Goal: Communication & Community: Participate in discussion

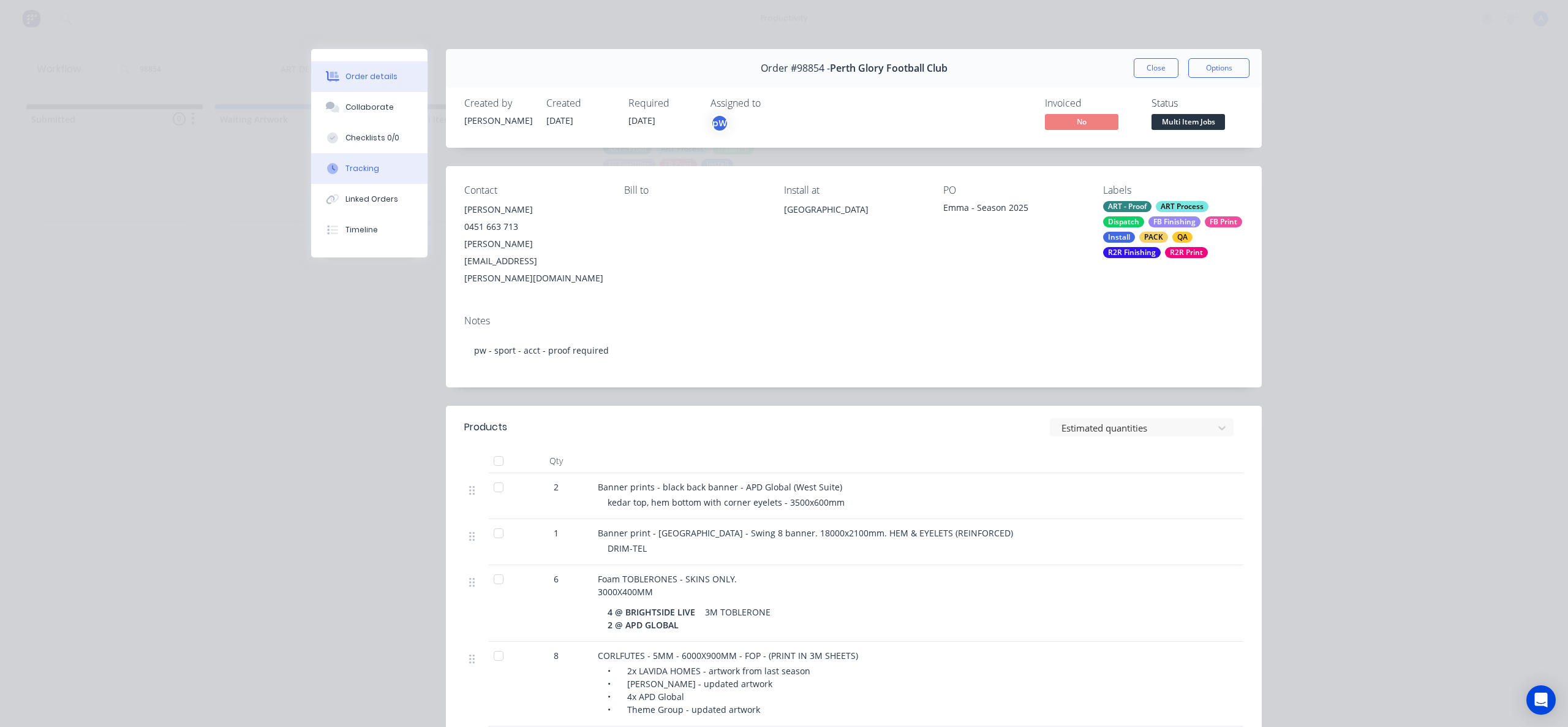
click at [355, 164] on div "Tracking" at bounding box center [362, 169] width 34 height 11
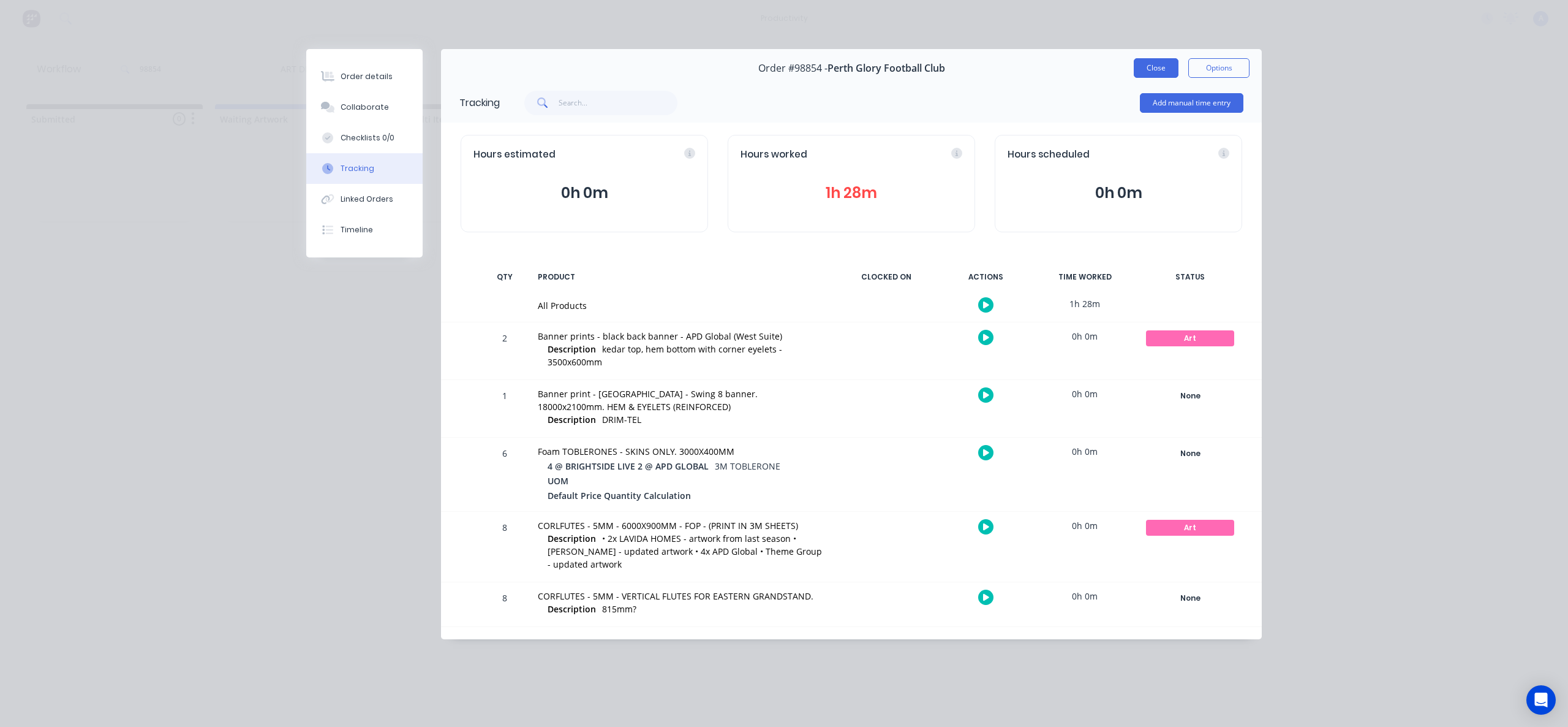
click at [1165, 73] on button "Close" at bounding box center [1156, 68] width 45 height 20
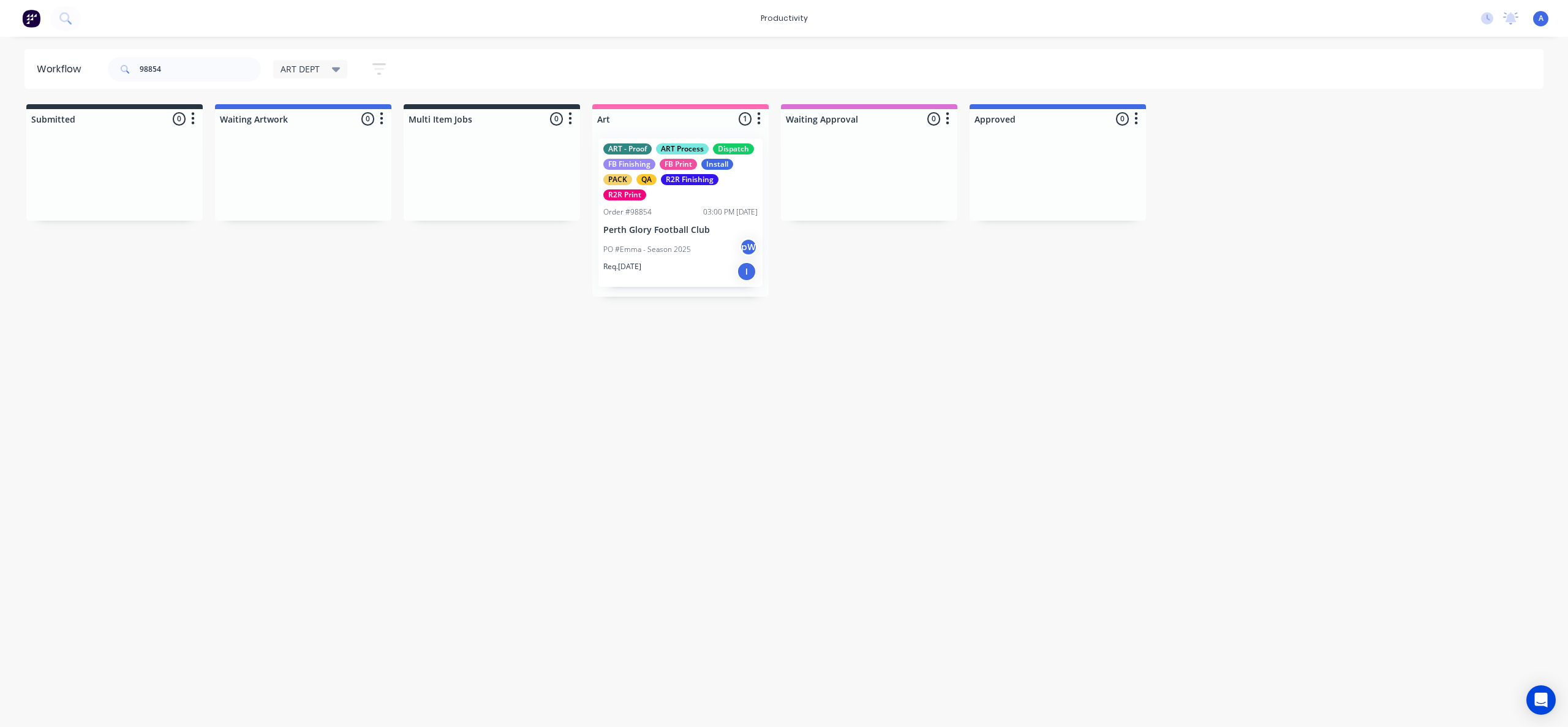
click at [703, 611] on div "Workflow 98854 ART DEPT Save new view None edit ART DEPT (Default) edit Banner …" at bounding box center [784, 376] width 1568 height 653
drag, startPoint x: 1363, startPoint y: 427, endPoint x: 730, endPoint y: 245, distance: 658.6
click at [1358, 427] on div "Workflow 98854 ART DEPT Save new view None edit ART DEPT (Default) edit Banner …" at bounding box center [784, 376] width 1568 height 653
click at [683, 234] on p "Perth Glory Football Club" at bounding box center [681, 230] width 154 height 11
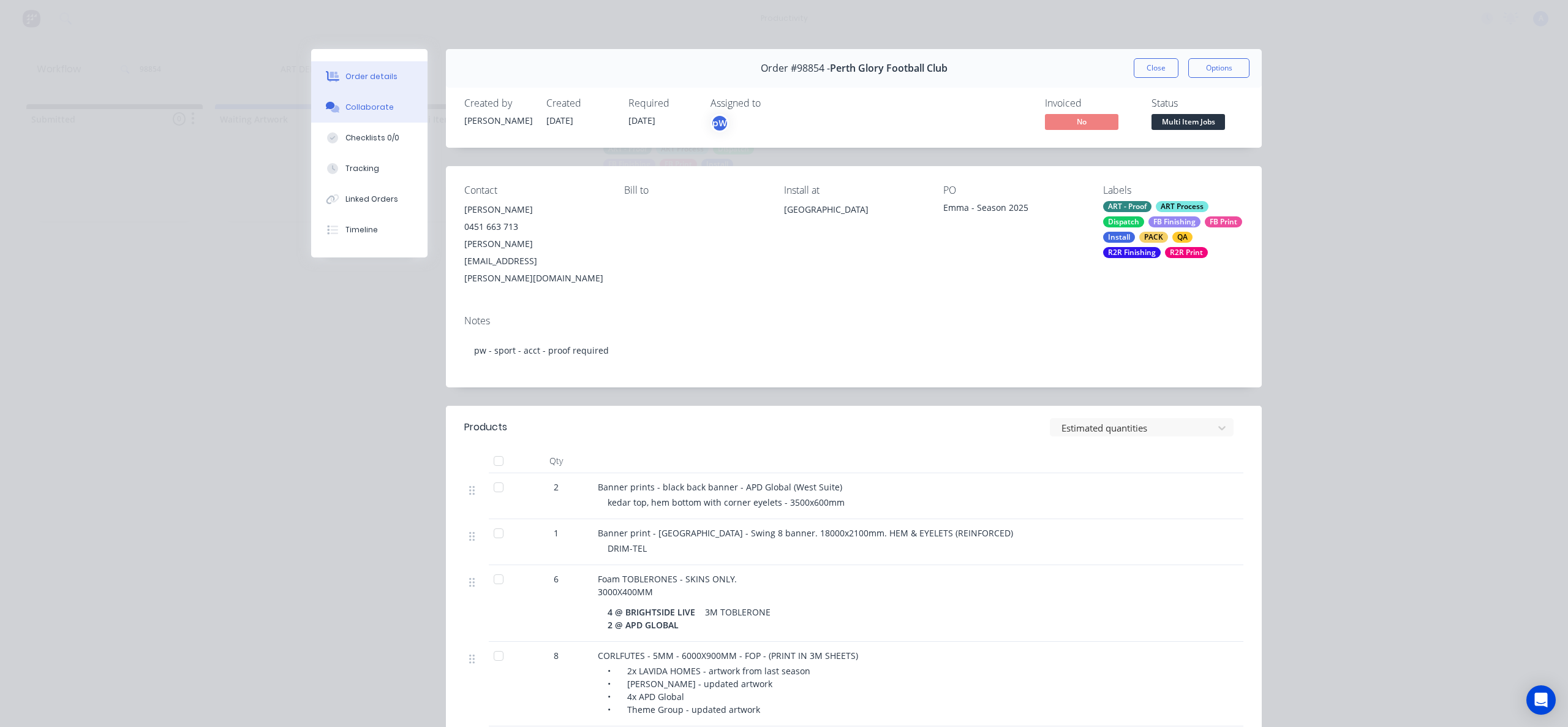
click at [369, 95] on button "Collaborate" at bounding box center [369, 107] width 116 height 31
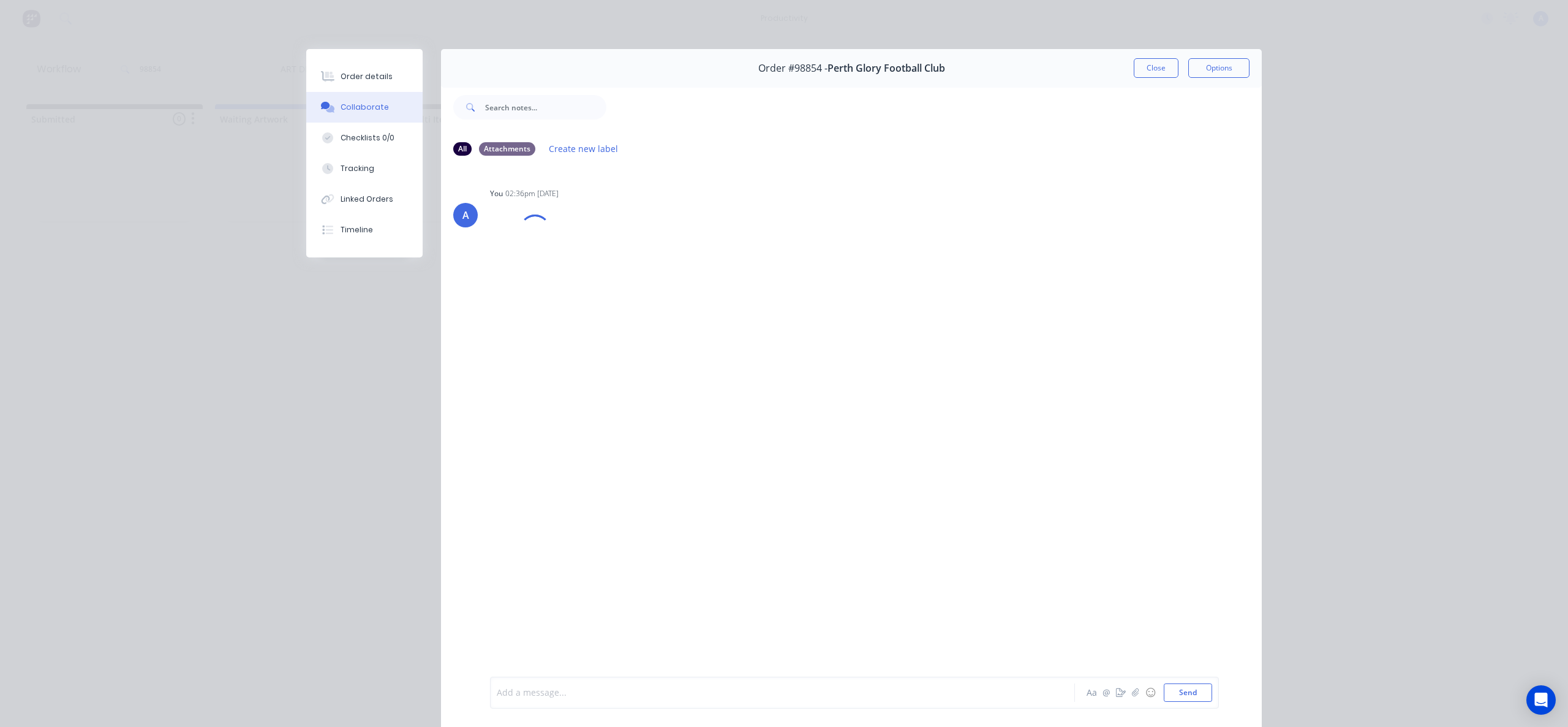
click at [679, 689] on div at bounding box center [764, 692] width 536 height 13
click at [1187, 695] on button "Send" at bounding box center [1188, 692] width 48 height 18
click at [341, 164] on div "Tracking" at bounding box center [357, 169] width 34 height 11
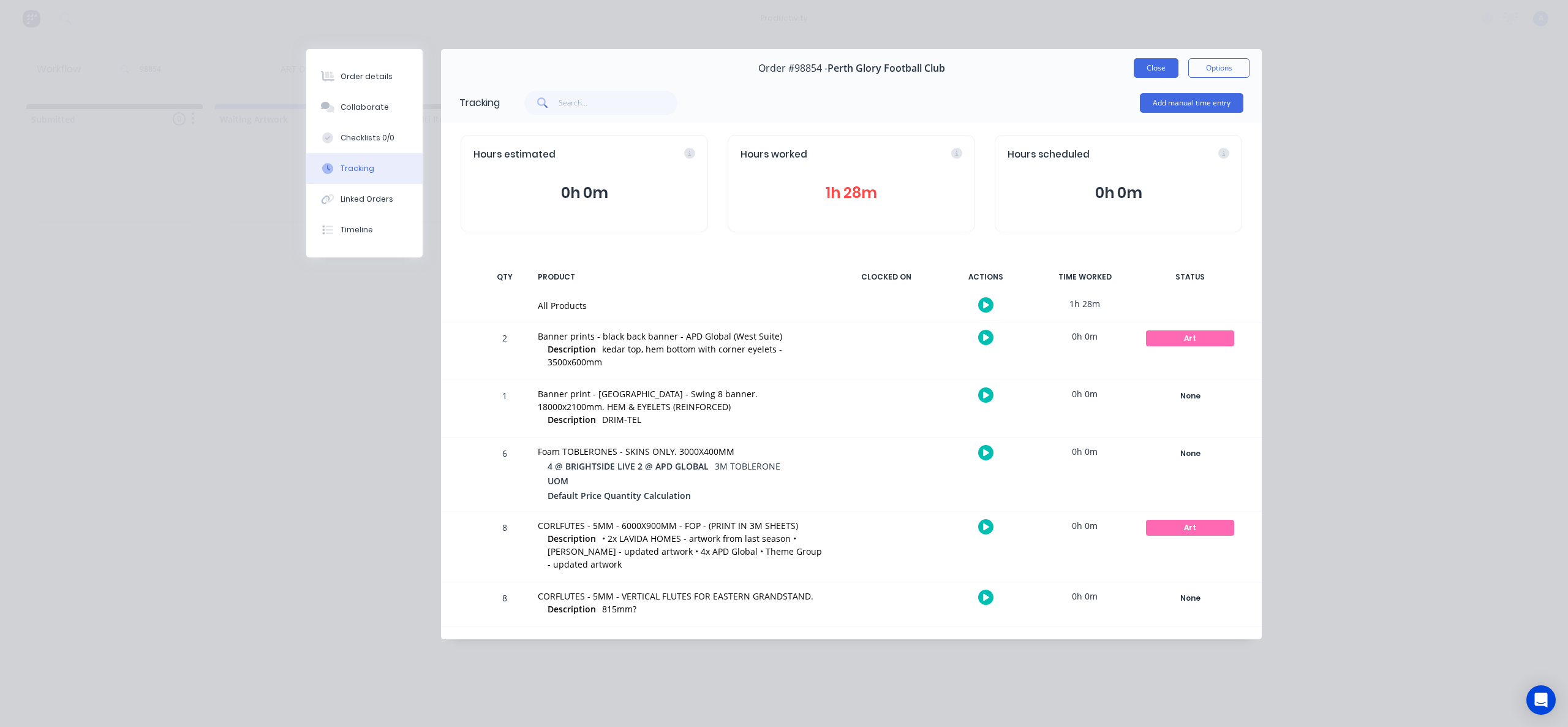
click at [1156, 59] on button "Close" at bounding box center [1156, 68] width 45 height 20
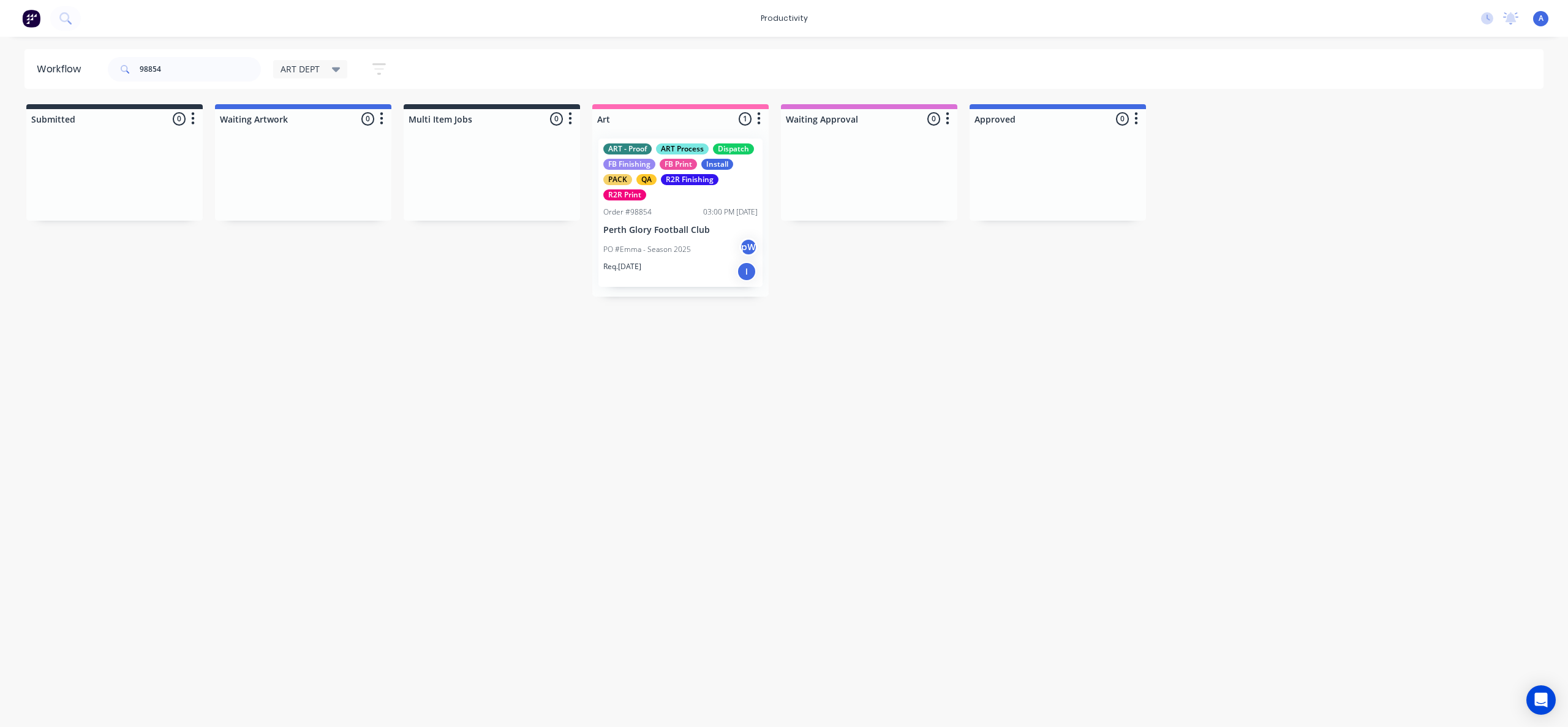
click at [1249, 339] on div "Workflow 98854 ART DEPT Save new view None edit ART DEPT (Default) edit Banner …" at bounding box center [784, 376] width 1568 height 653
